Goal: Transaction & Acquisition: Subscribe to service/newsletter

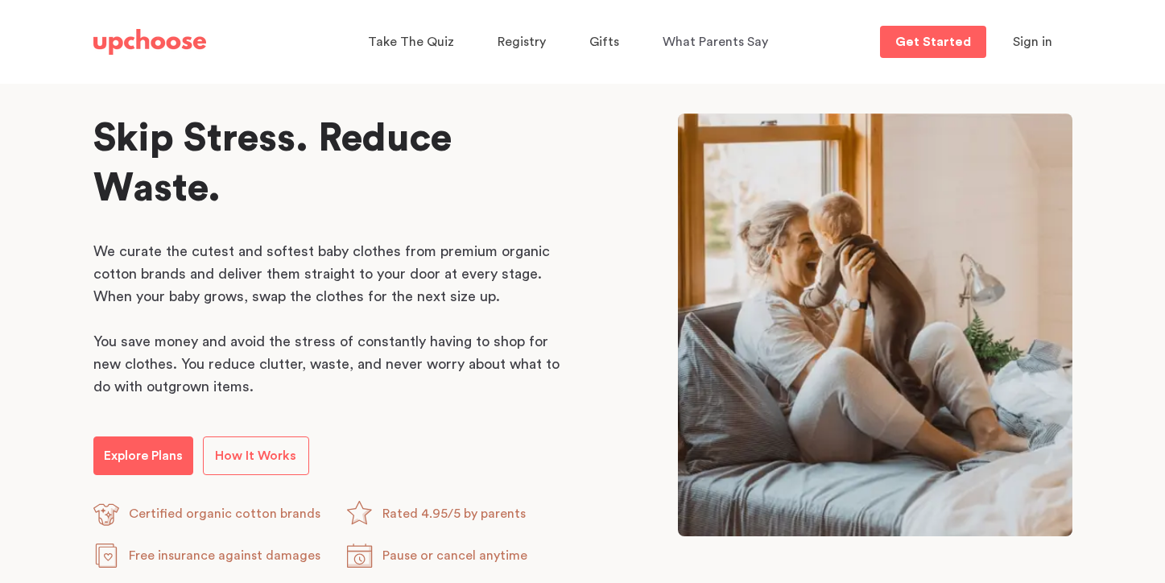
scroll to position [753, 0]
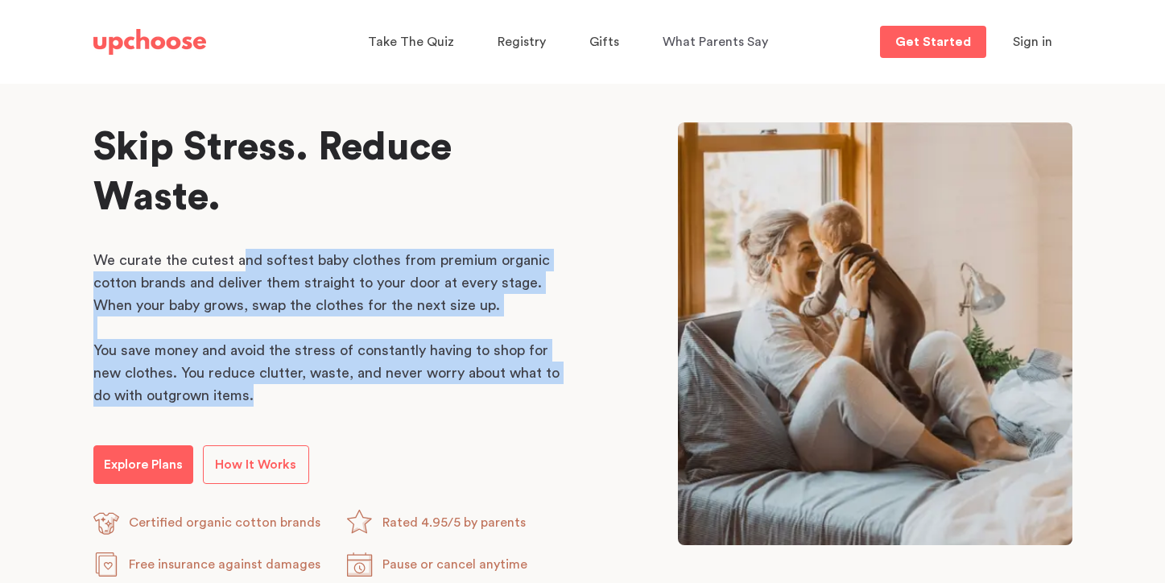
drag, startPoint x: 241, startPoint y: 263, endPoint x: 368, endPoint y: 403, distance: 188.7
click at [368, 403] on div "We curate the cutest and softest baby clothes from premium organic cotton brand…" at bounding box center [330, 328] width 475 height 159
click at [368, 403] on p "You save money and avoid the stress of constantly having to shop for new clothe…" at bounding box center [330, 373] width 475 height 68
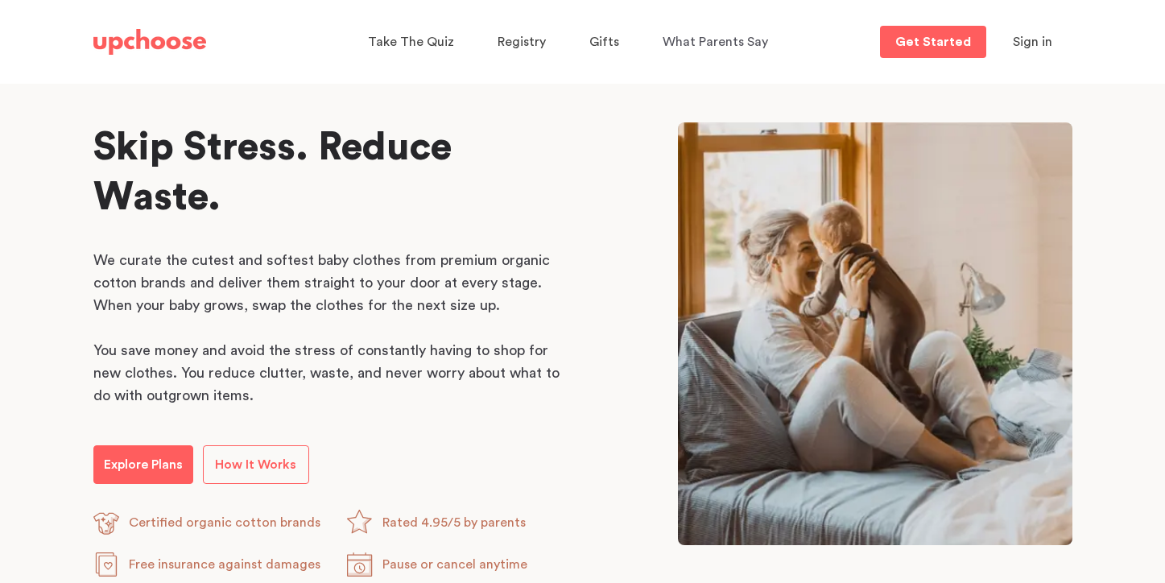
scroll to position [828, 0]
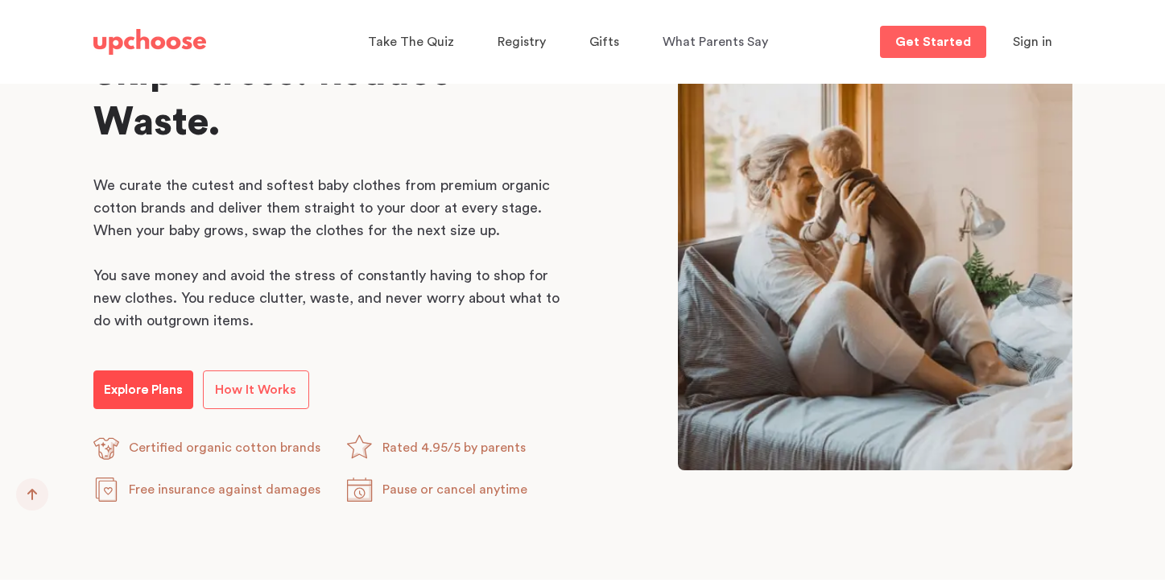
click at [132, 389] on p "Explore Plans" at bounding box center [143, 389] width 79 height 19
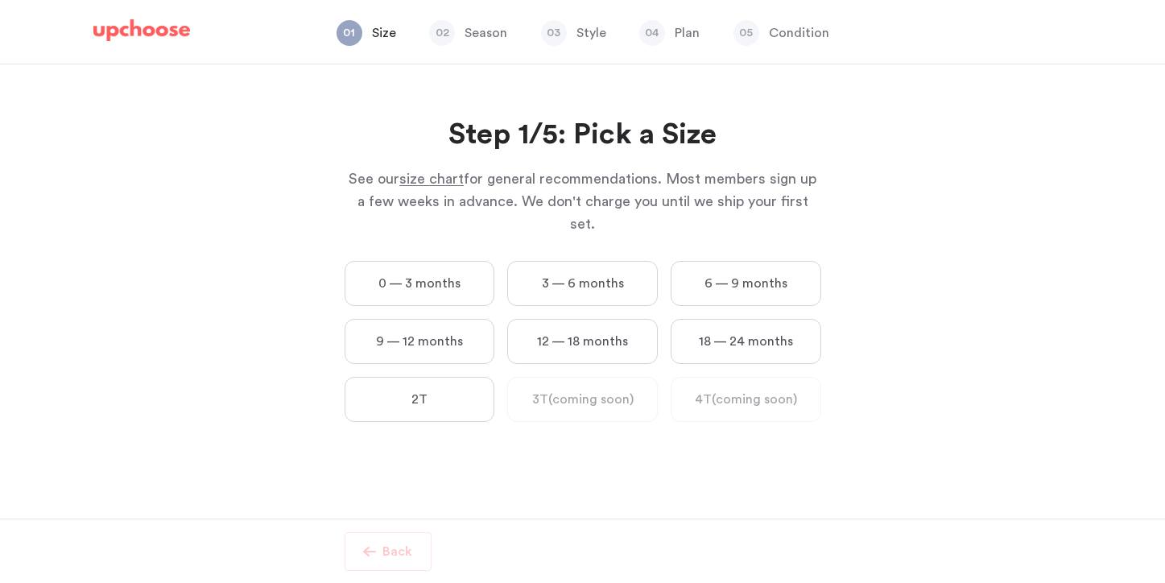
click at [409, 261] on label "0 — 3 months" at bounding box center [420, 283] width 151 height 45
click at [0, 0] on months "0 — 3 months" at bounding box center [0, 0] width 0 height 0
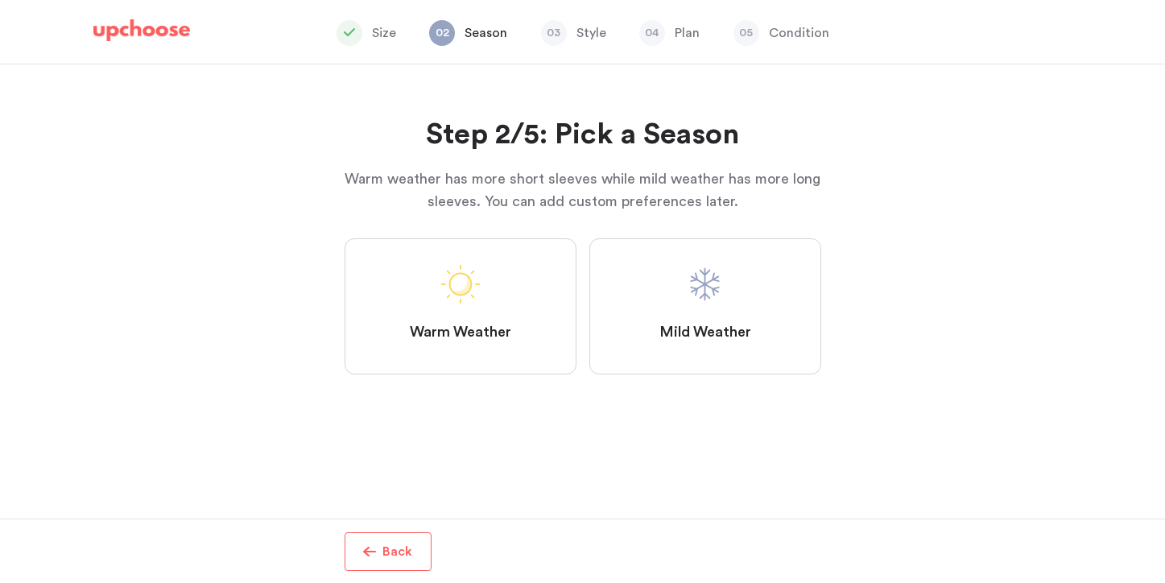
click at [767, 300] on label "Mild Weather" at bounding box center [705, 306] width 232 height 136
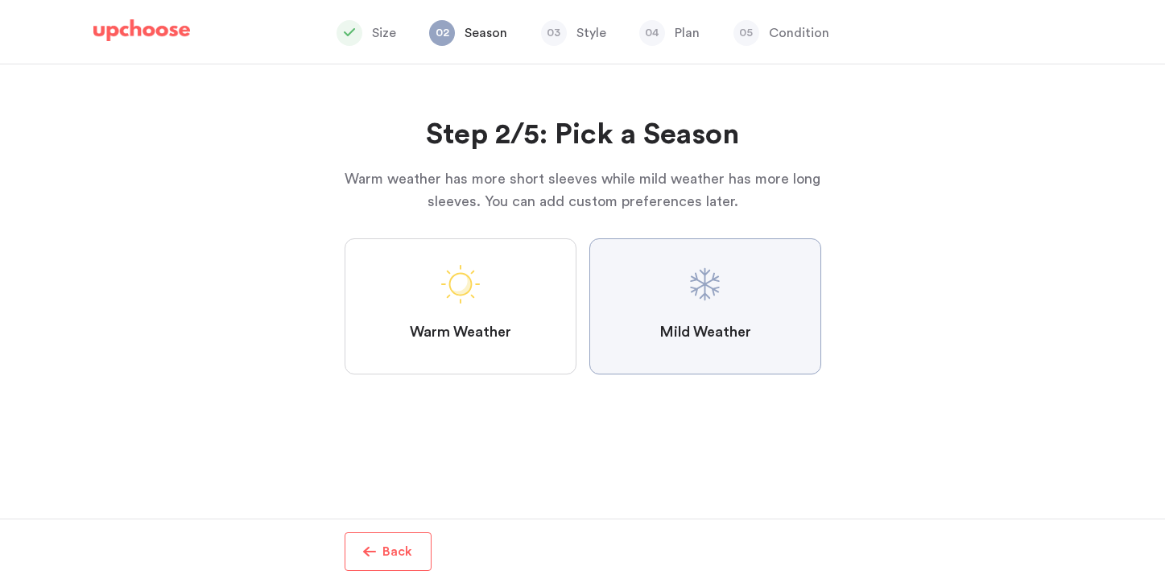
click at [0, 0] on Weather "Mild Weather" at bounding box center [0, 0] width 0 height 0
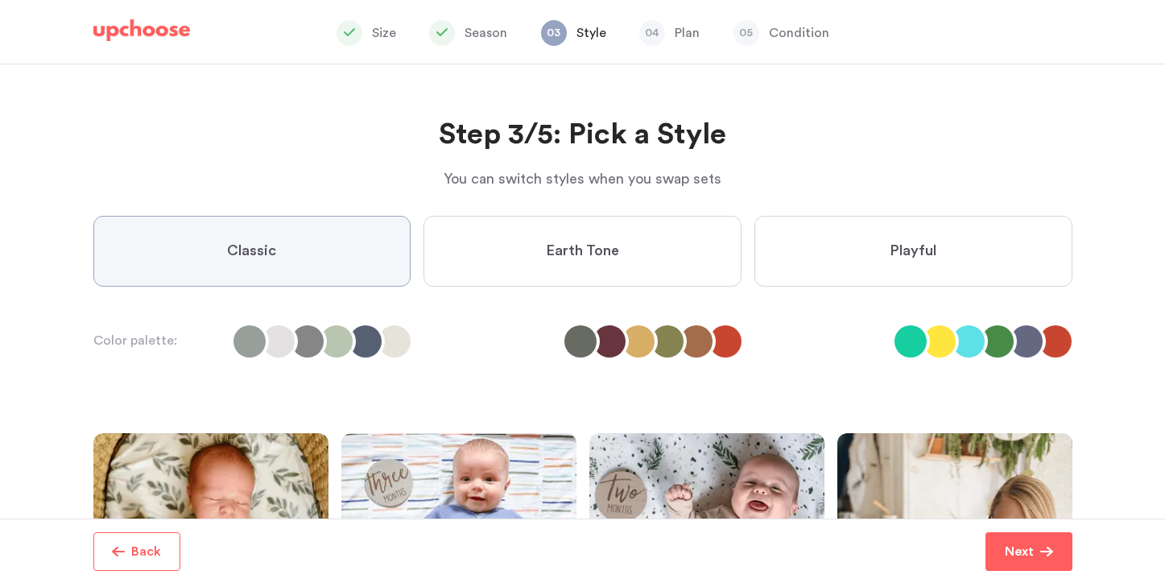
click at [694, 263] on label "Earth Tone" at bounding box center [583, 251] width 318 height 71
click at [0, 0] on Tone "Earth Tone" at bounding box center [0, 0] width 0 height 0
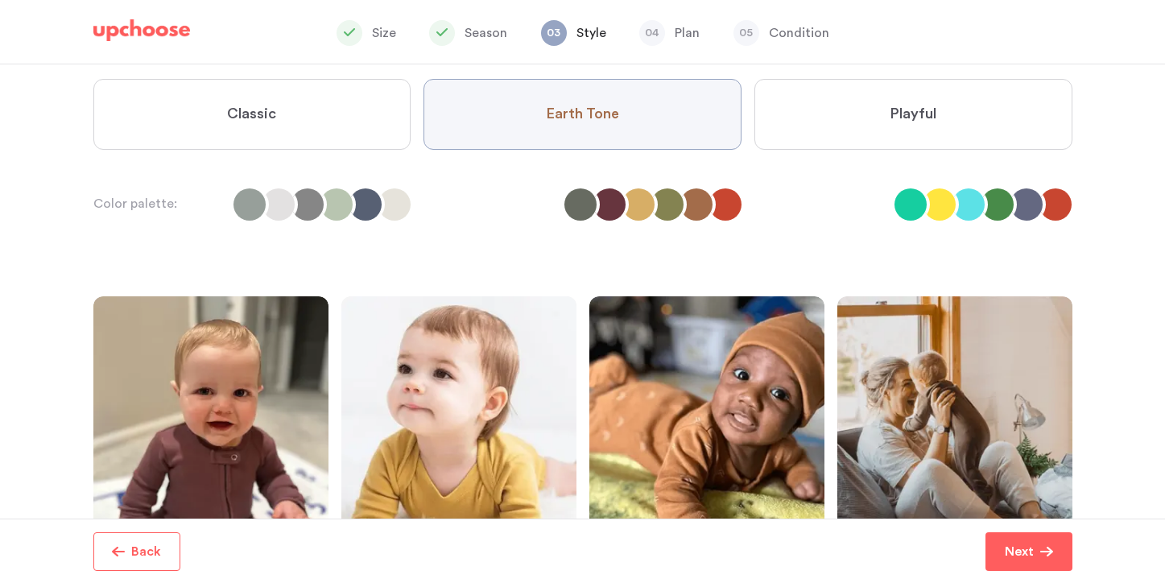
scroll to position [73, 0]
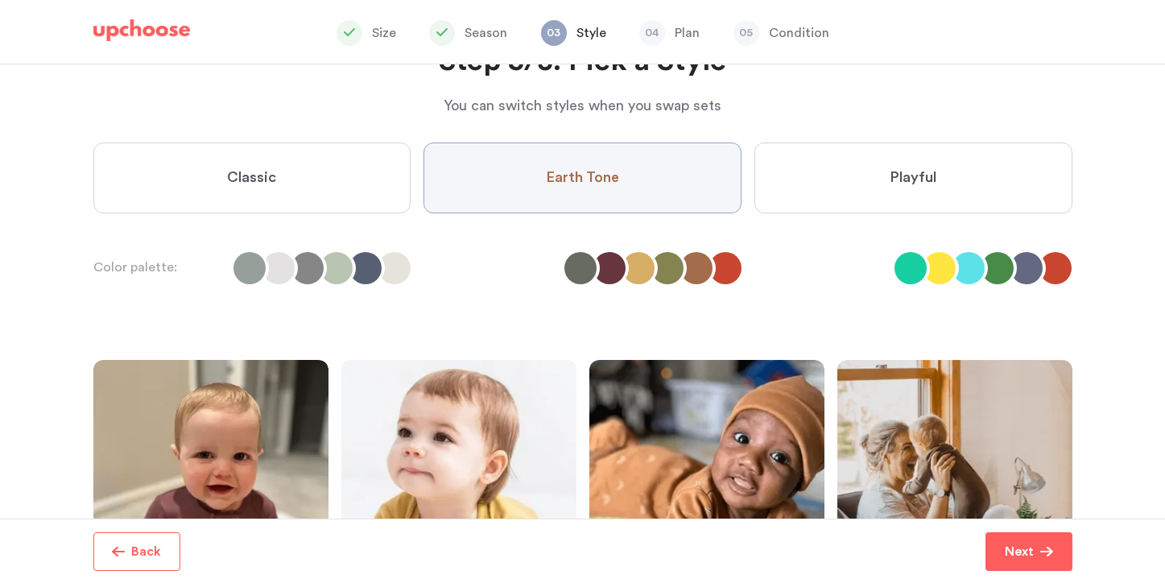
click at [867, 191] on label "Playful" at bounding box center [914, 178] width 318 height 71
click at [0, 0] on input "Playful" at bounding box center [0, 0] width 0 height 0
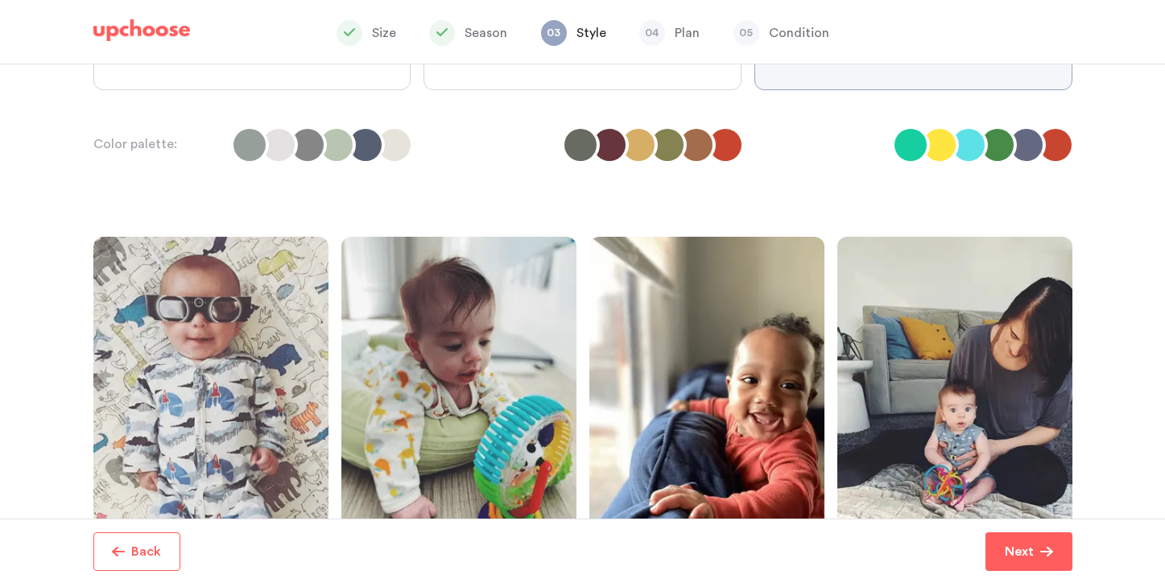
scroll to position [145, 0]
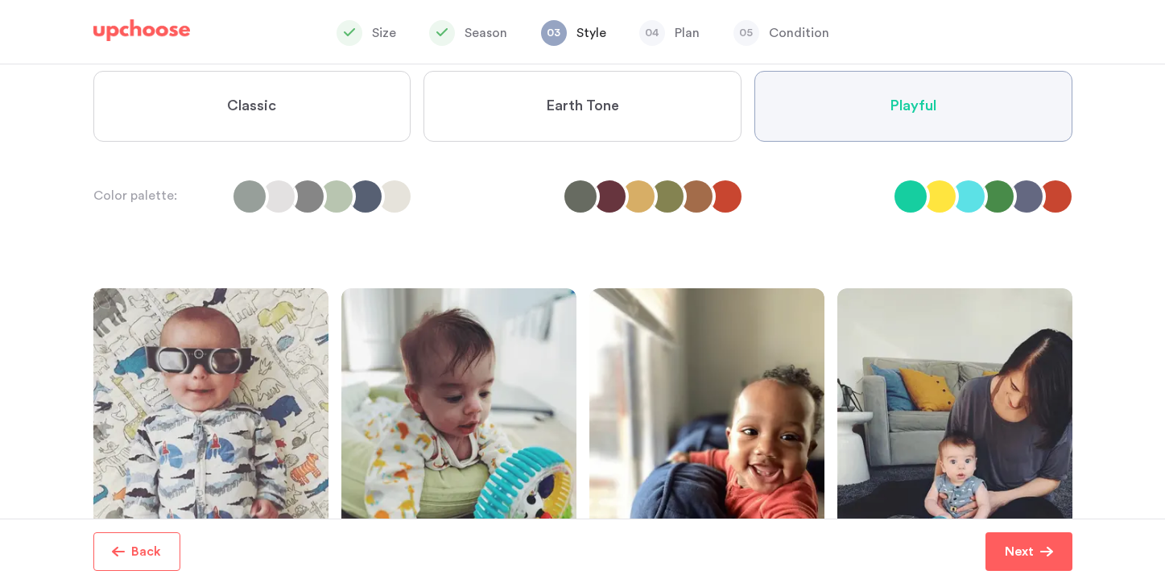
click at [709, 111] on label "Earth Tone" at bounding box center [583, 106] width 318 height 71
click at [0, 0] on Tone "Earth Tone" at bounding box center [0, 0] width 0 height 0
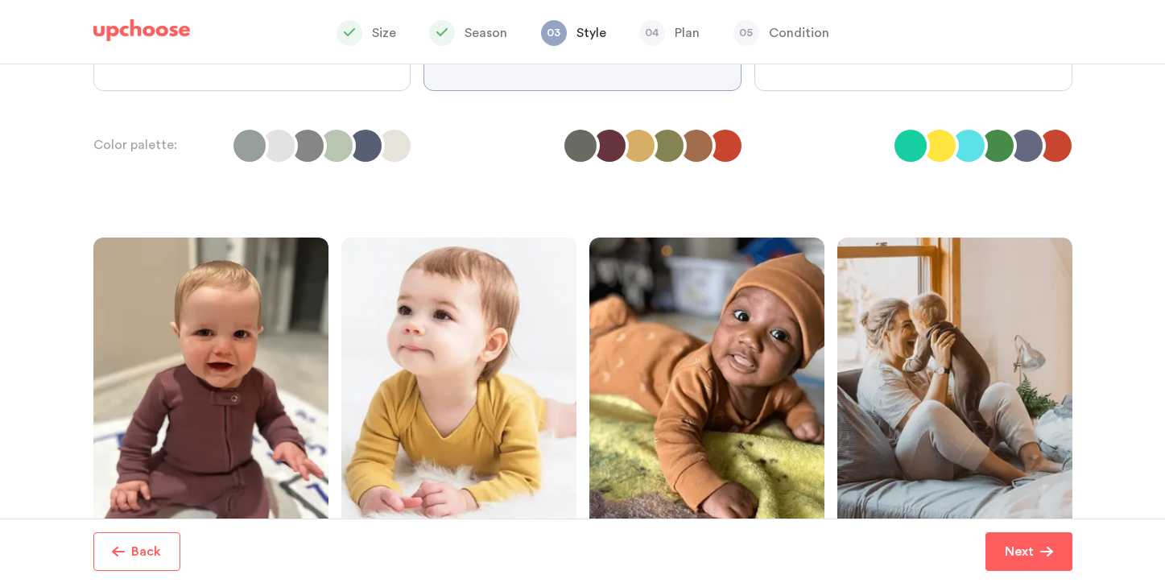
scroll to position [347, 0]
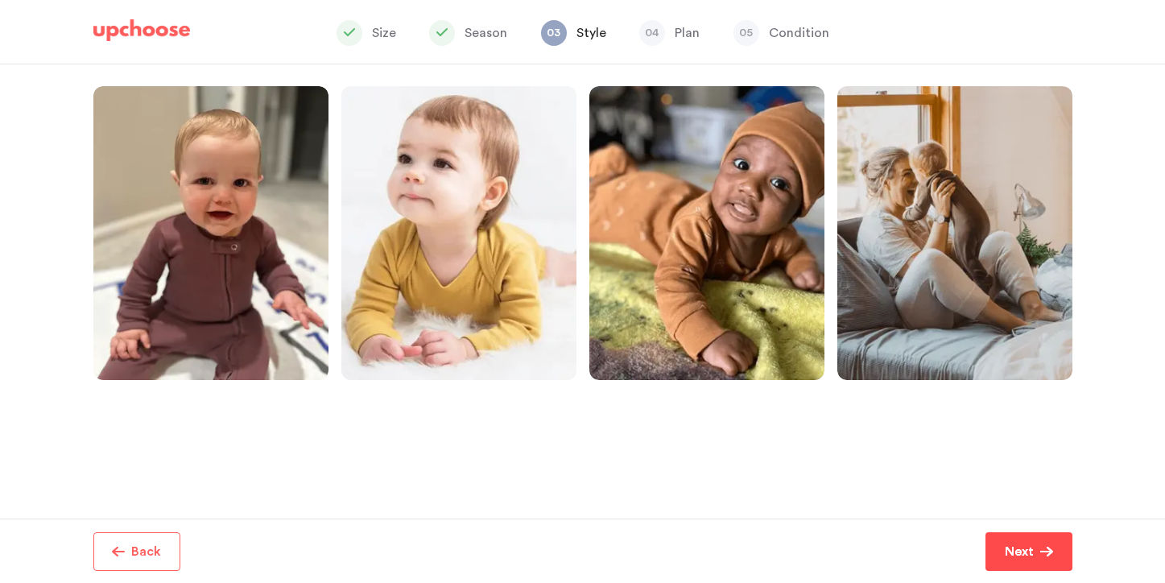
click at [1015, 542] on p "Next" at bounding box center [1019, 551] width 29 height 19
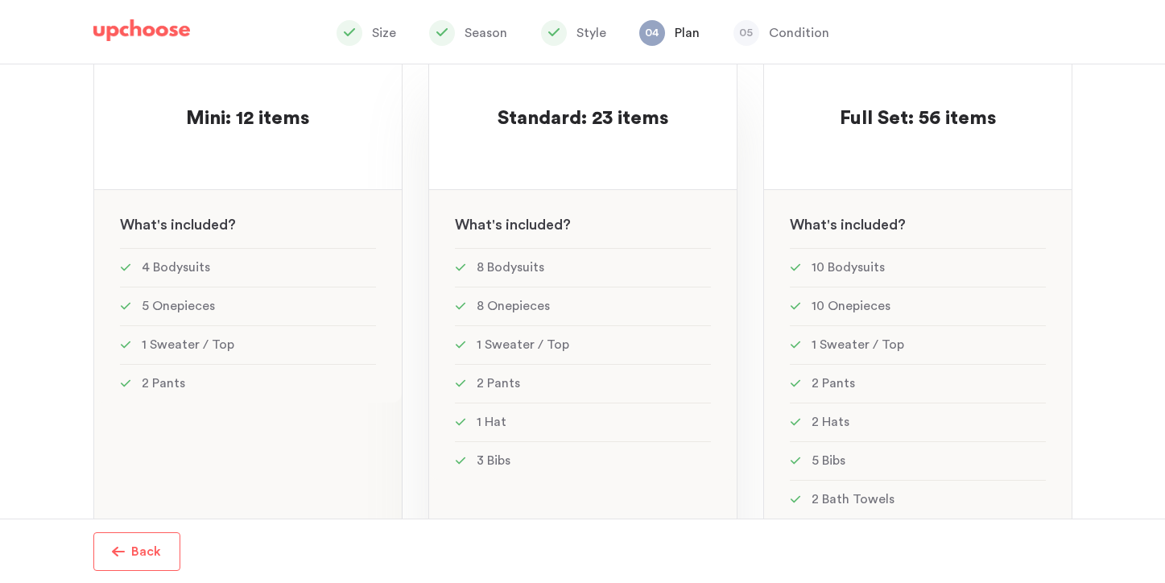
scroll to position [170, 0]
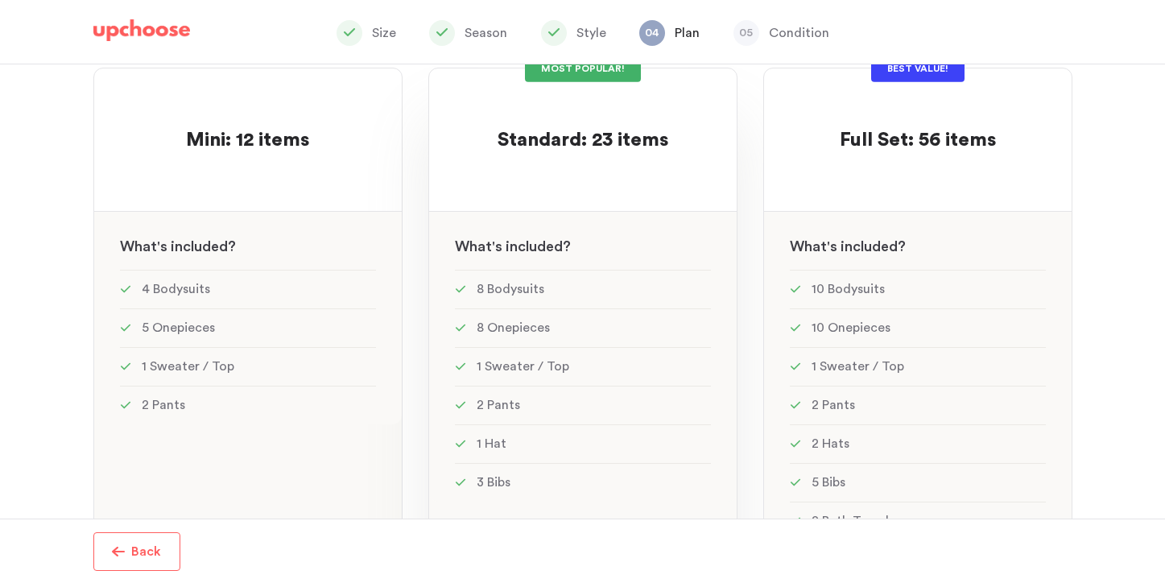
click at [699, 337] on li "8 Onepieces" at bounding box center [583, 327] width 256 height 39
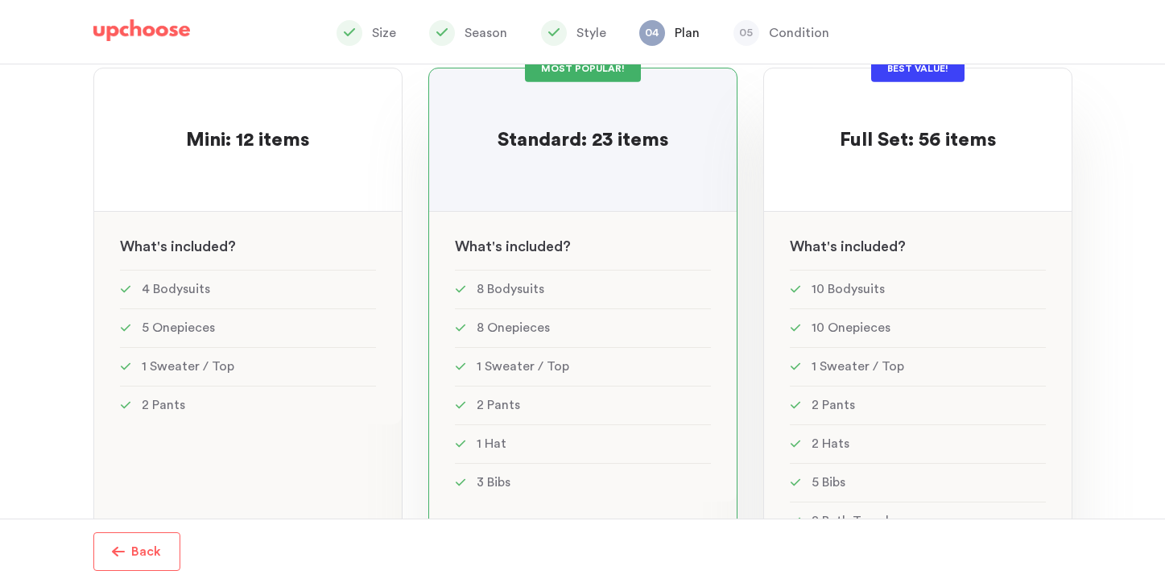
click at [901, 160] on div at bounding box center [918, 169] width 256 height 31
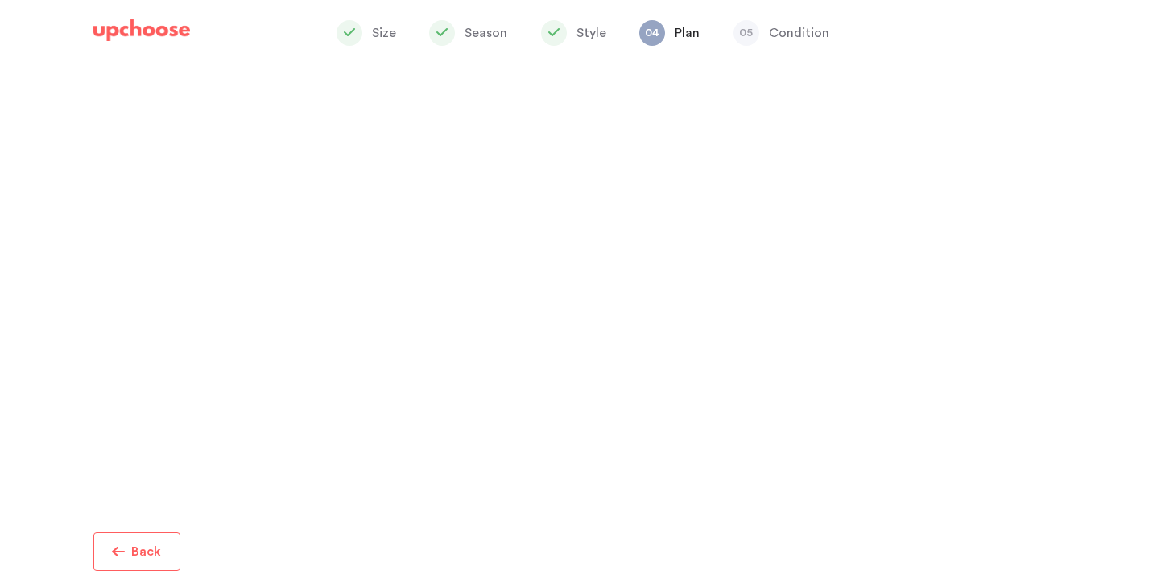
scroll to position [283, 0]
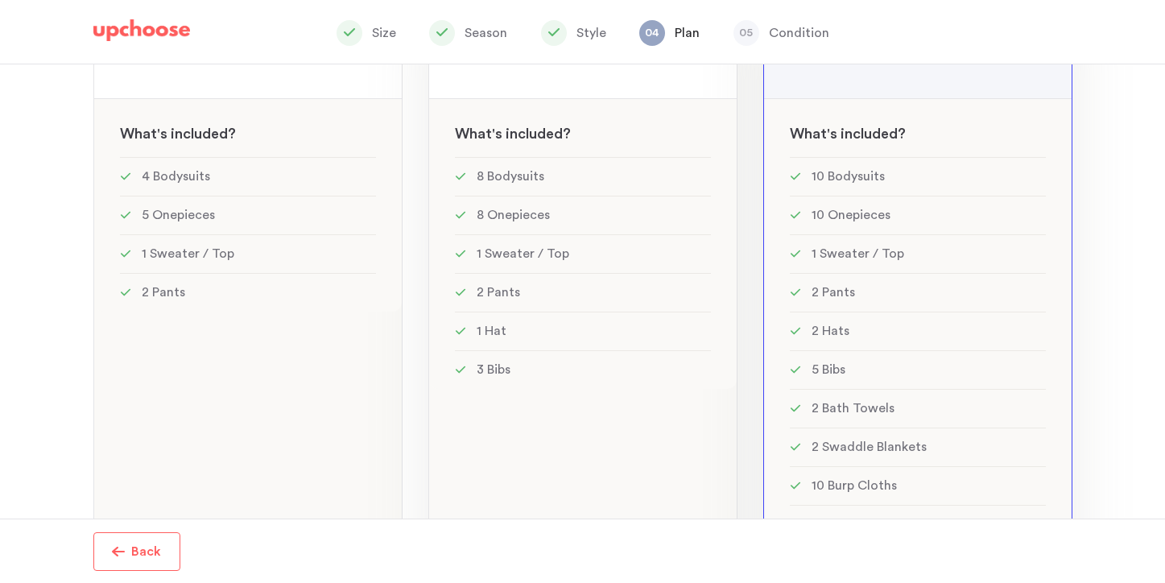
click at [596, 246] on li "1 Sweater / Top" at bounding box center [583, 253] width 256 height 39
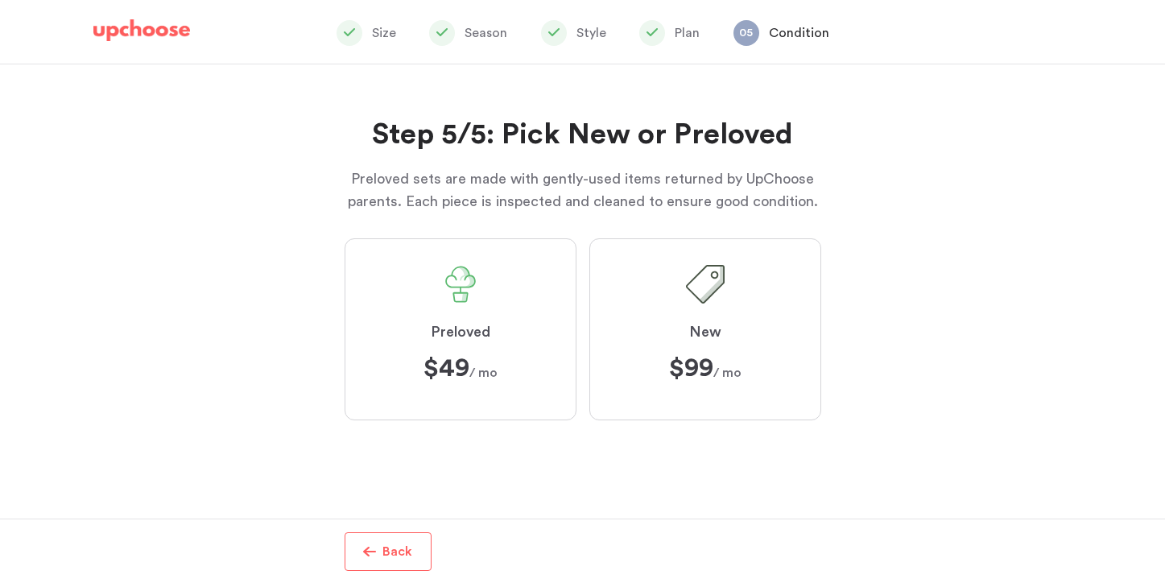
click at [617, 301] on label "New $99 ﻿ $99 / mo" at bounding box center [705, 329] width 232 height 182
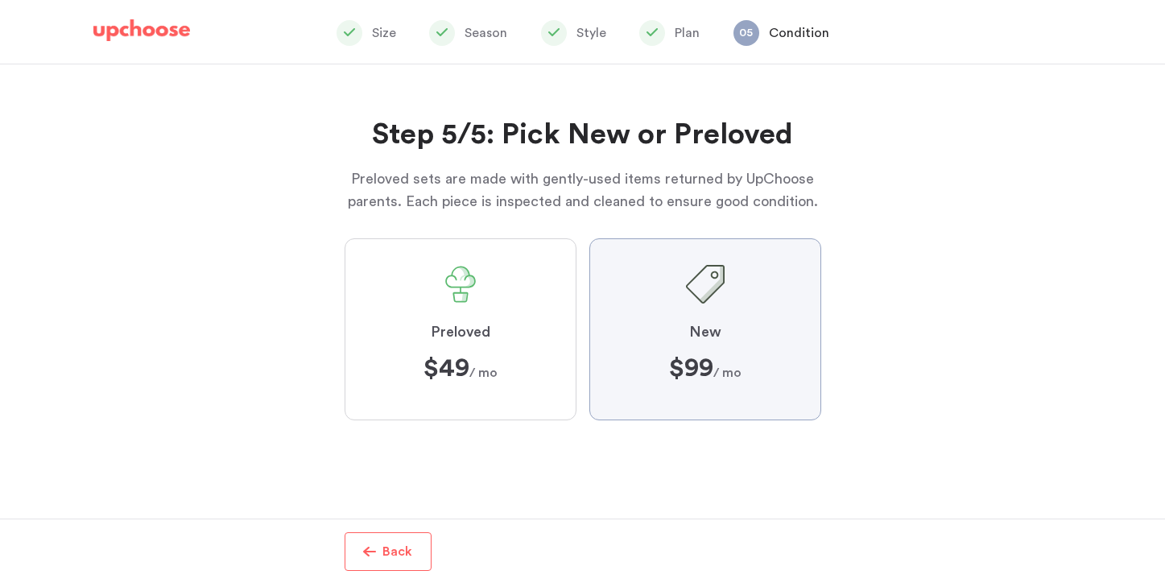
click at [0, 0] on input "New $99 ﻿ $99 / mo" at bounding box center [0, 0] width 0 height 0
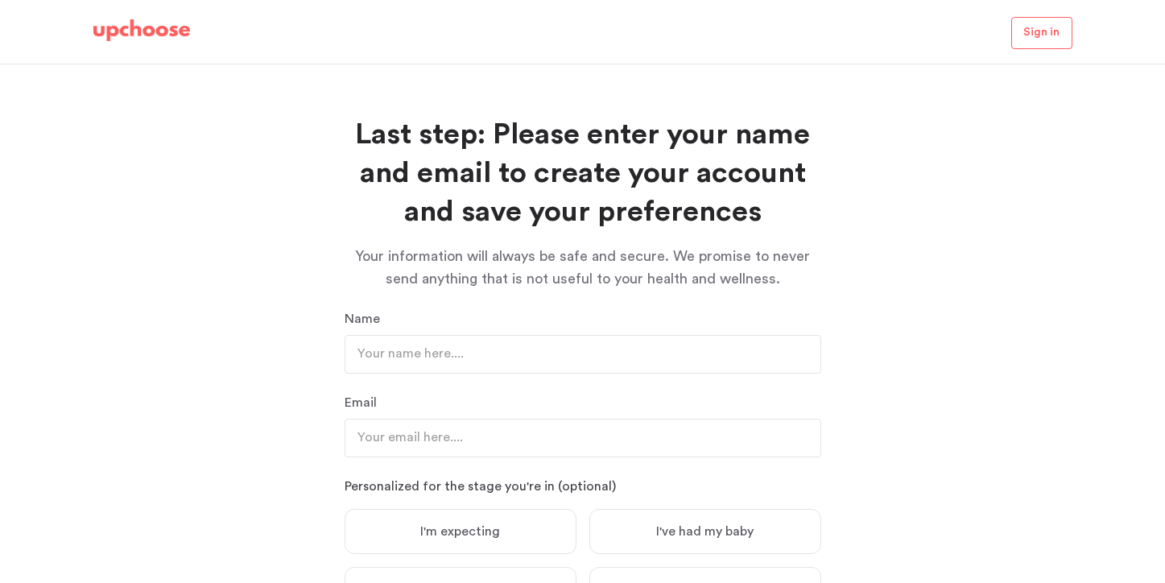
click at [127, 31] on img at bounding box center [141, 30] width 97 height 23
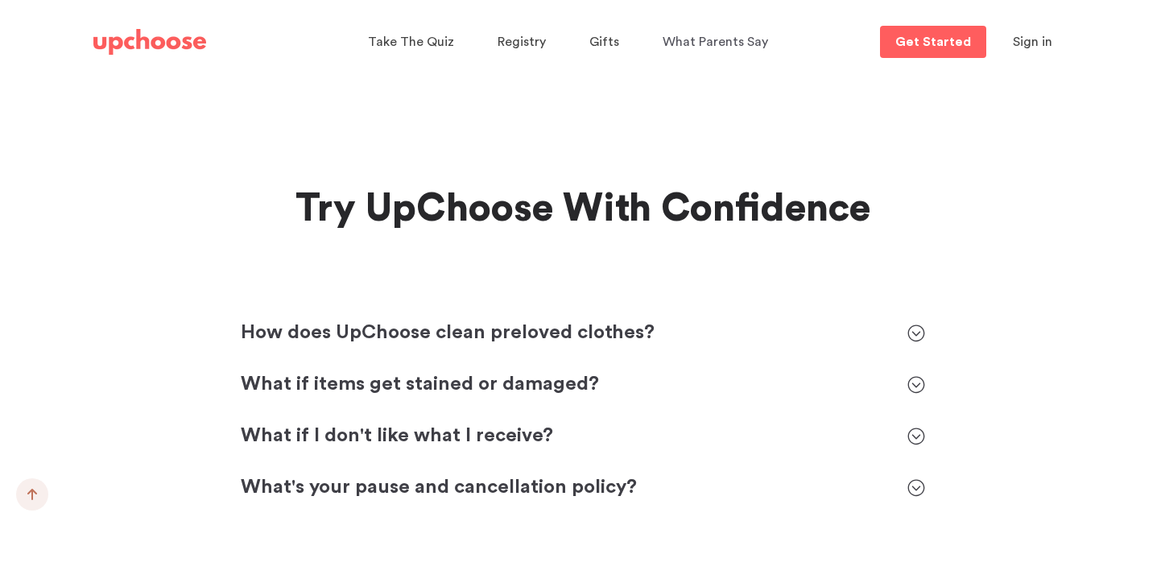
scroll to position [7187, 0]
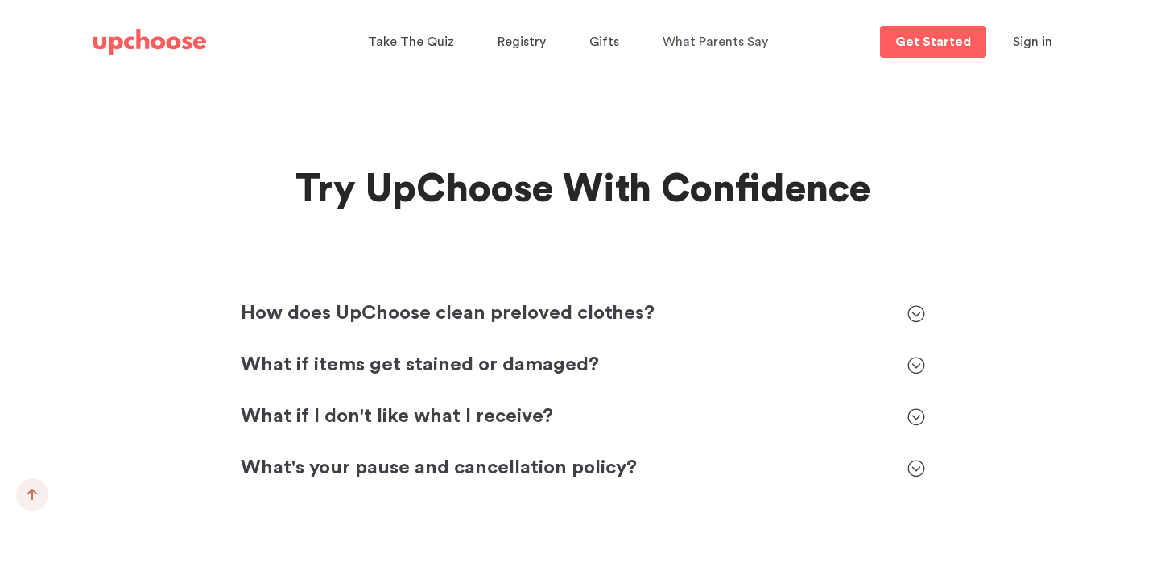
click at [562, 395] on div "How does UpChoose clean preloved clothes? How does UpChoose clean preloved clot…" at bounding box center [583, 391] width 684 height 180
click at [560, 404] on p "What if I don't like what I receive?" at bounding box center [566, 417] width 651 height 26
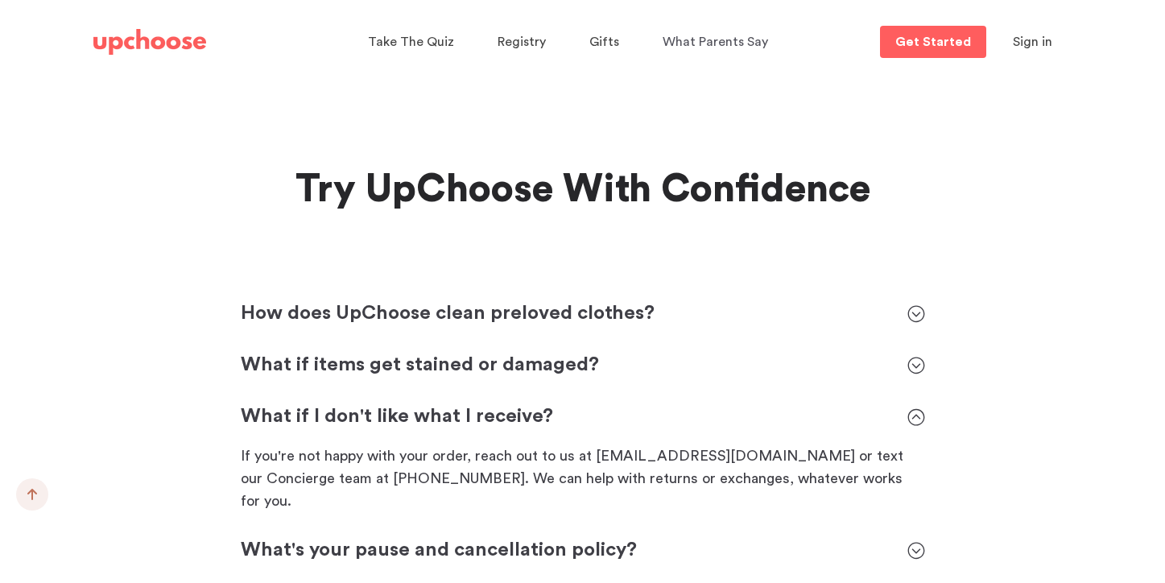
click at [560, 404] on p "What if I don't like what I receive?" at bounding box center [566, 417] width 651 height 26
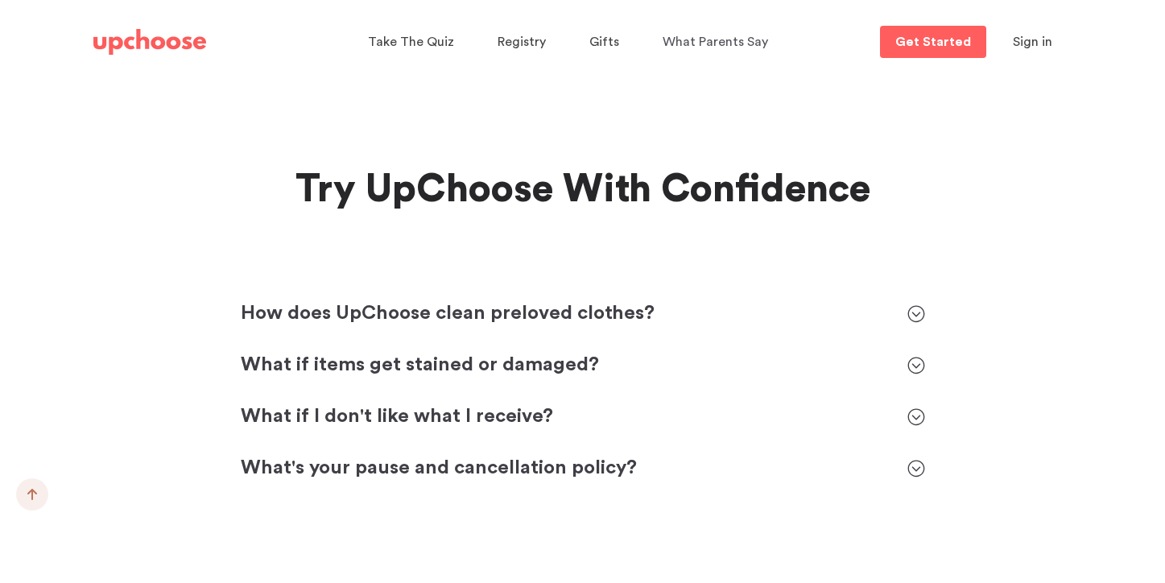
click at [554, 353] on div "What if items get stained or damaged?" at bounding box center [566, 366] width 651 height 26
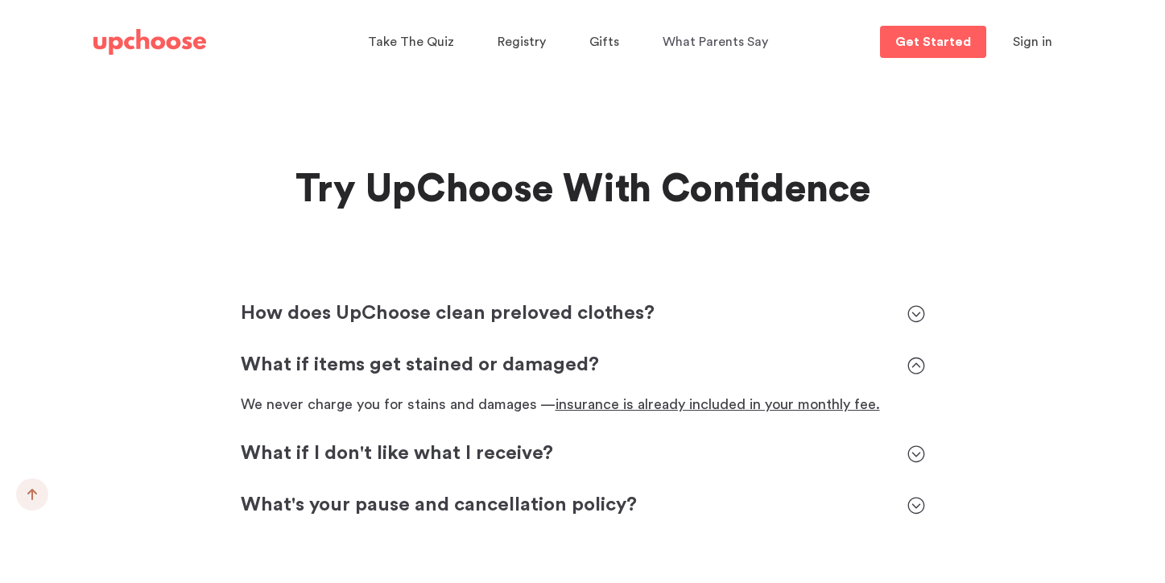
click at [554, 353] on div "What if items get stained or damaged?" at bounding box center [566, 366] width 651 height 26
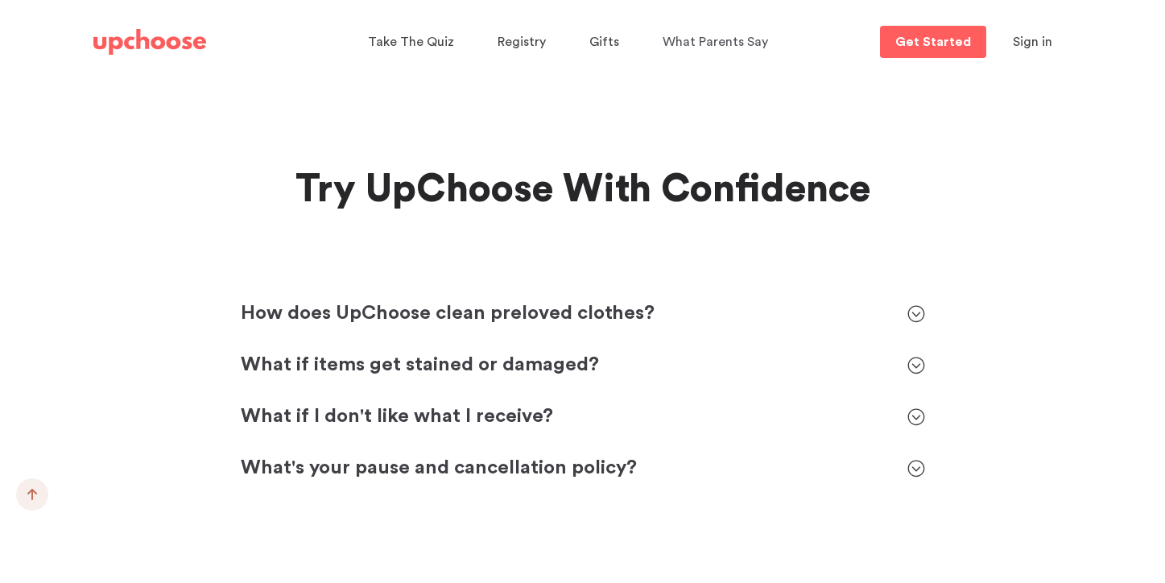
click at [561, 301] on p "How does UpChoose clean preloved clothes?" at bounding box center [566, 314] width 651 height 26
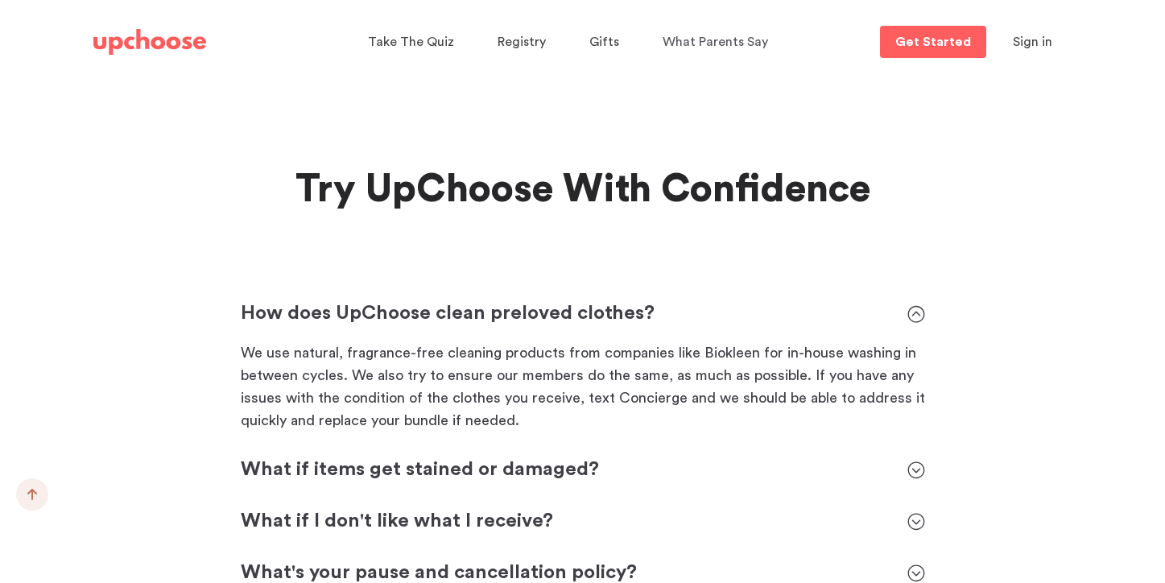
click at [561, 301] on p "How does UpChoose clean preloved clothes?" at bounding box center [566, 314] width 651 height 26
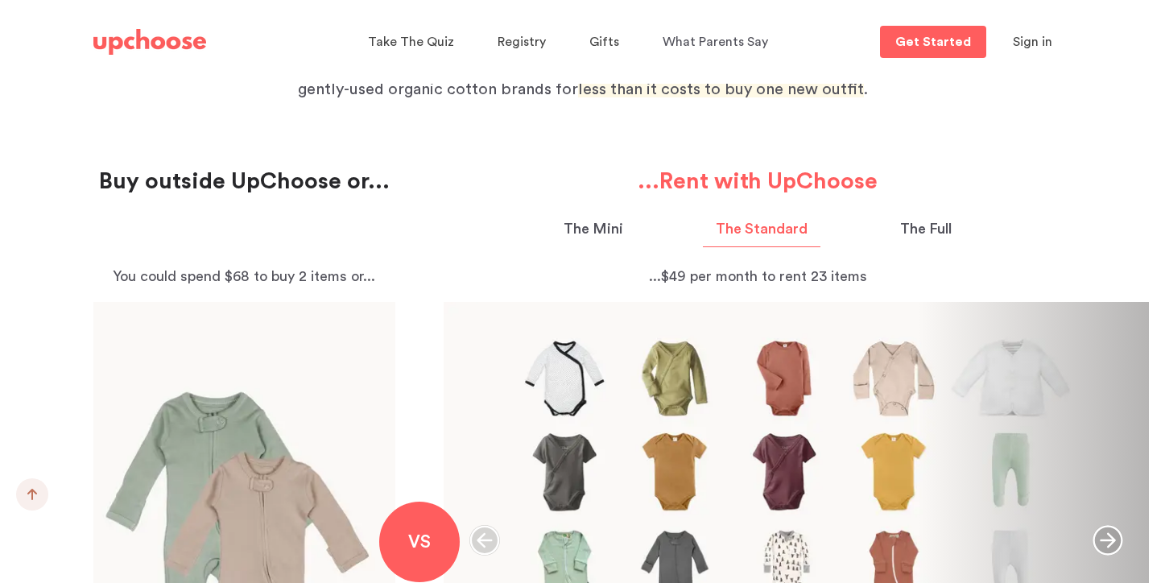
scroll to position [1630, 0]
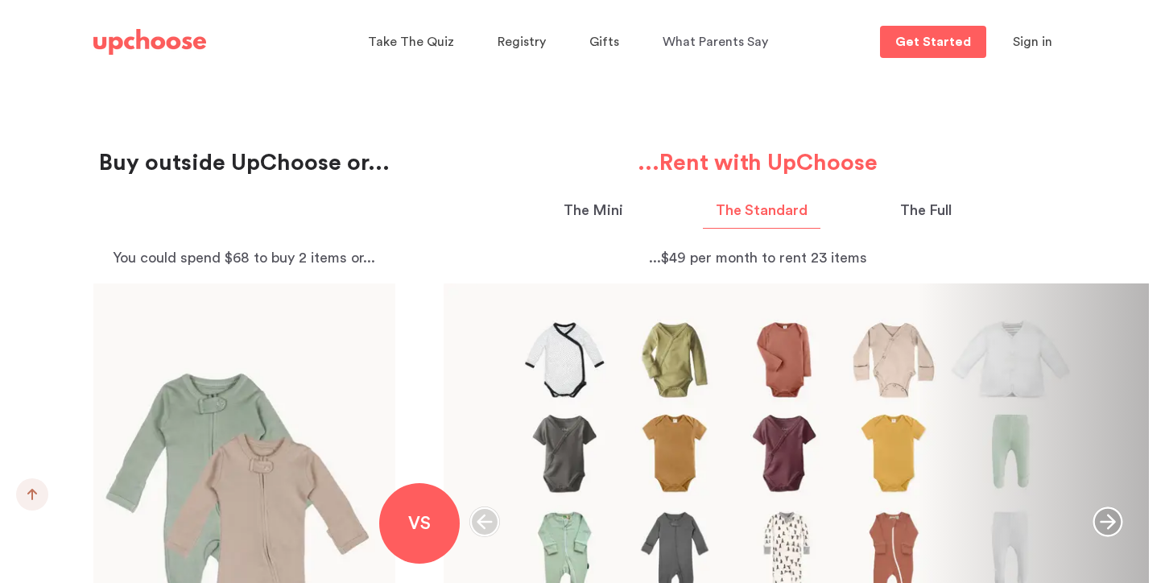
click at [614, 211] on p "The Mini" at bounding box center [594, 211] width 60 height 22
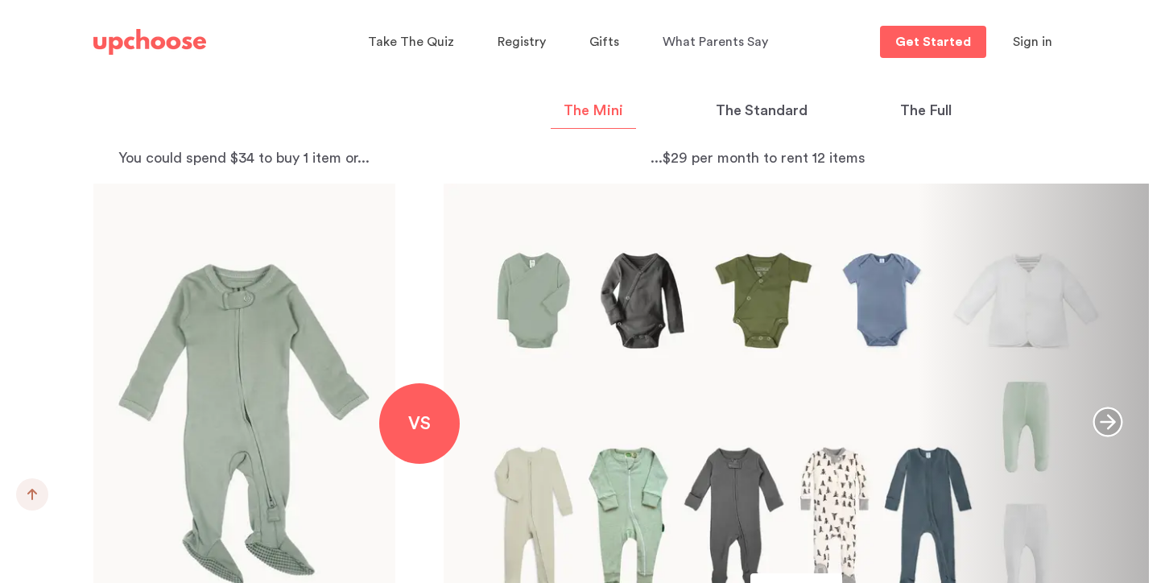
scroll to position [1720, 0]
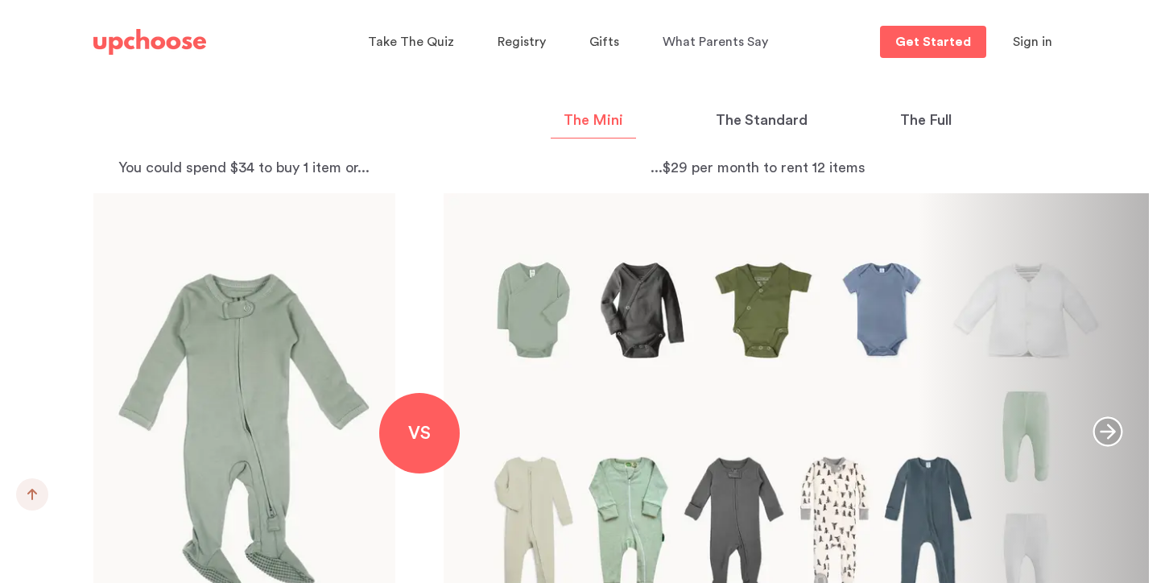
click at [745, 133] on button "The Standard" at bounding box center [762, 124] width 118 height 29
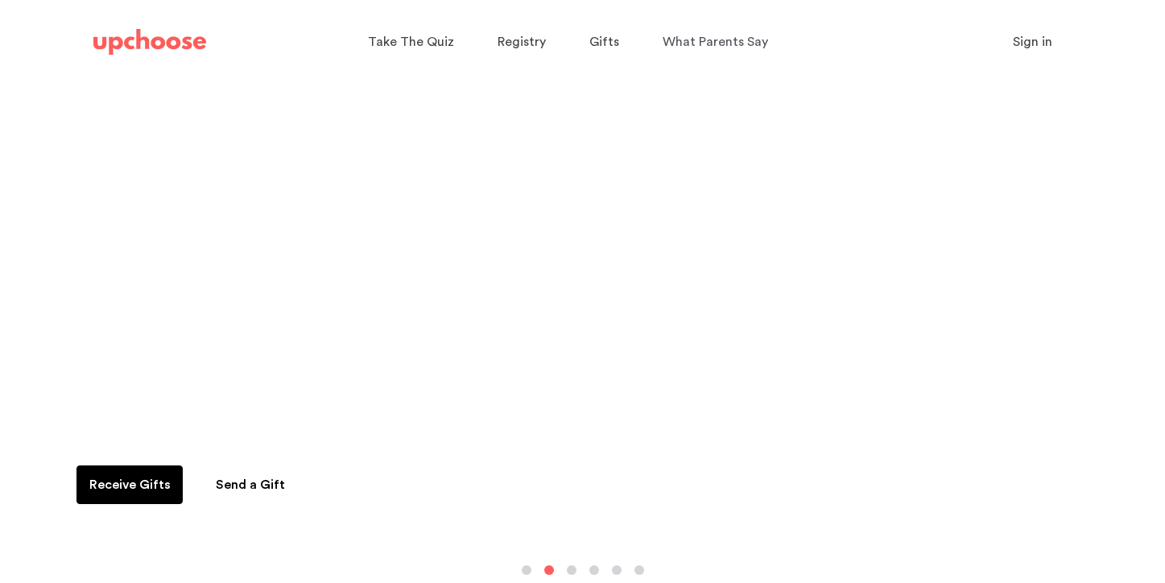
scroll to position [0, 0]
